Goal: Information Seeking & Learning: Learn about a topic

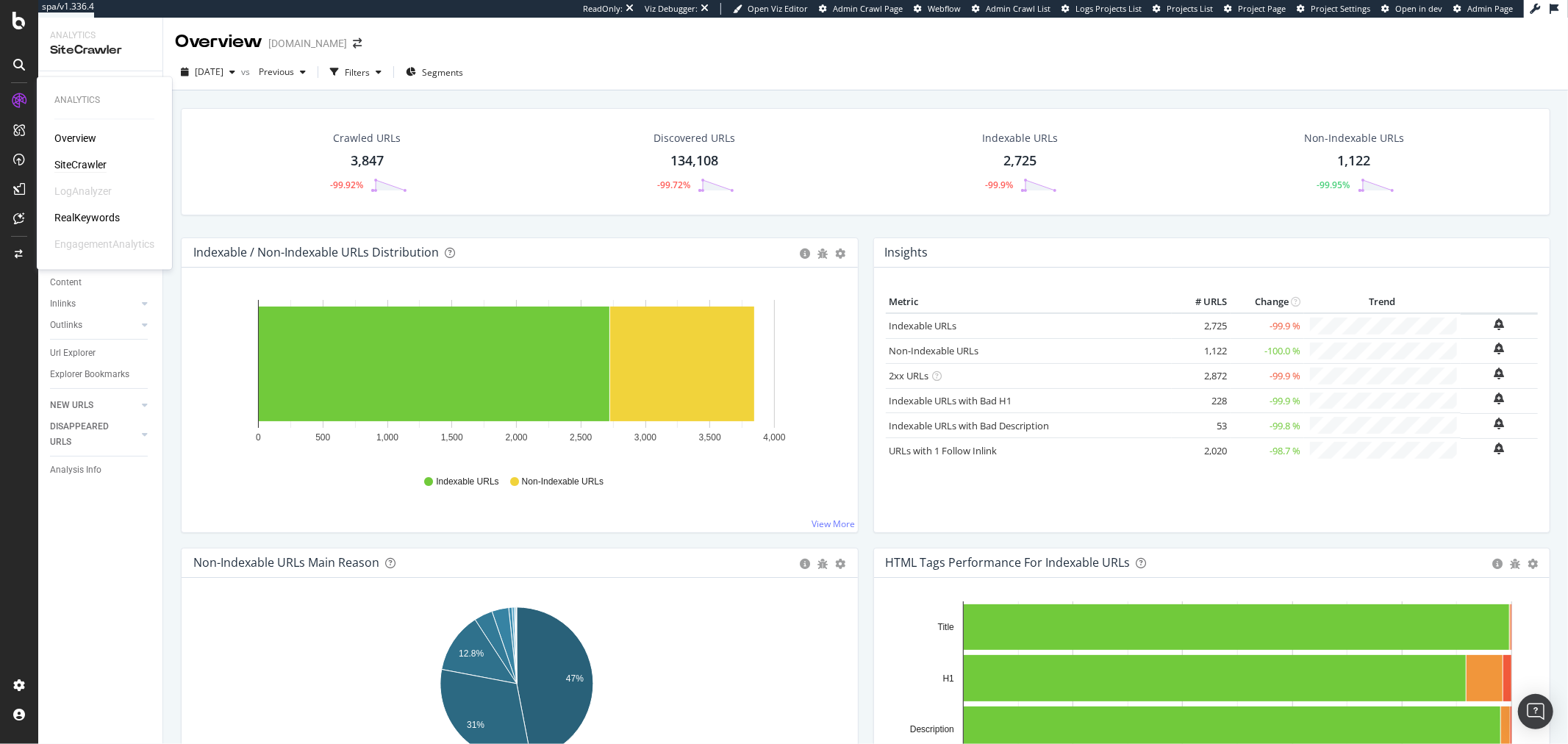
drag, startPoint x: 69, startPoint y: 137, endPoint x: 17, endPoint y: 142, distance: 52.2
click at [69, 137] on div "Overview" at bounding box center [75, 139] width 42 height 15
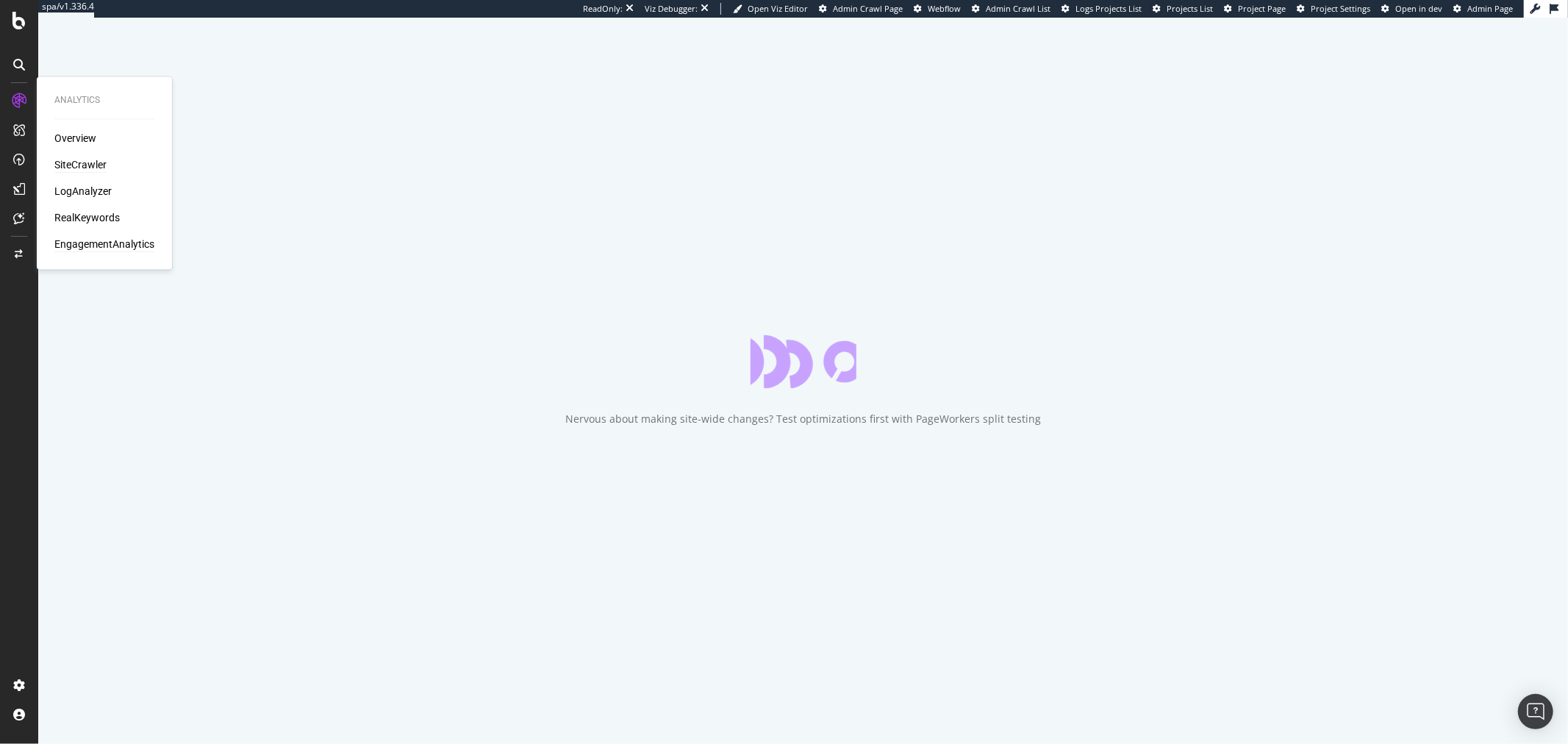
click at [121, 244] on div "EngagementAnalytics" at bounding box center [105, 244] width 100 height 15
